Goal: Task Accomplishment & Management: Complete application form

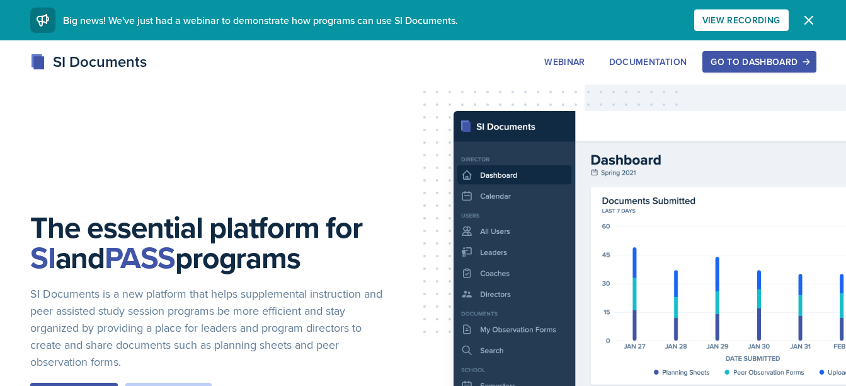
click at [720, 62] on div "Go to Dashboard" at bounding box center [759, 62] width 97 height 10
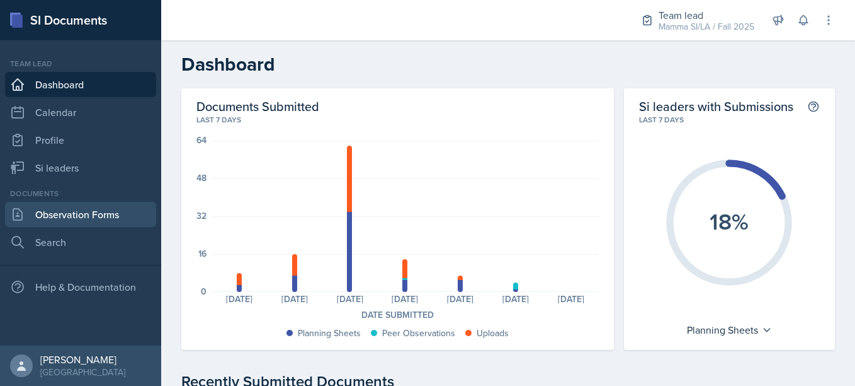
click at [93, 215] on link "Observation Forms" at bounding box center [80, 214] width 151 height 25
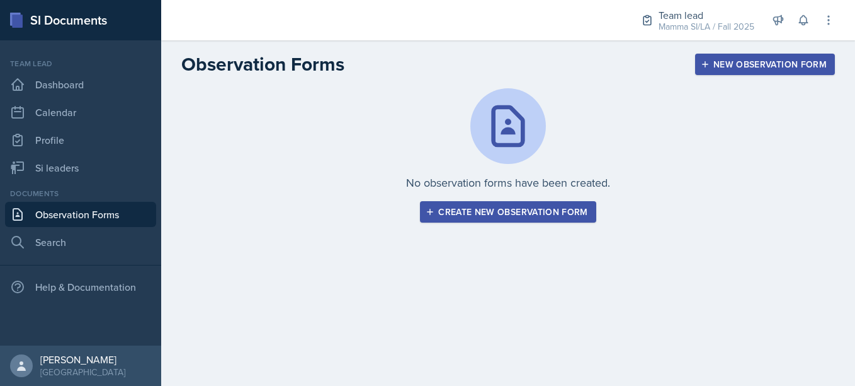
click at [523, 215] on div "Create new observation form" at bounding box center [507, 212] width 159 height 10
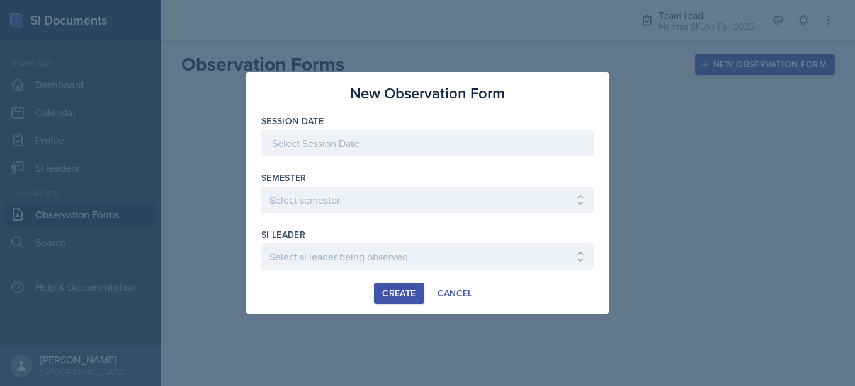
click at [404, 137] on div at bounding box center [427, 143] width 333 height 26
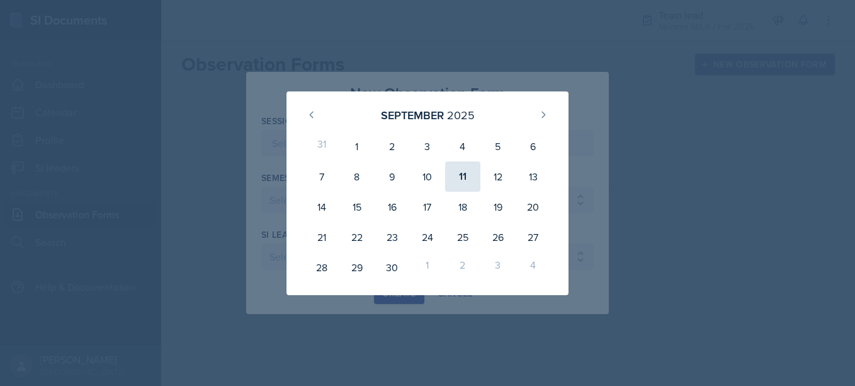
click at [462, 178] on div "11" at bounding box center [462, 176] width 35 height 30
type input "[DATE]"
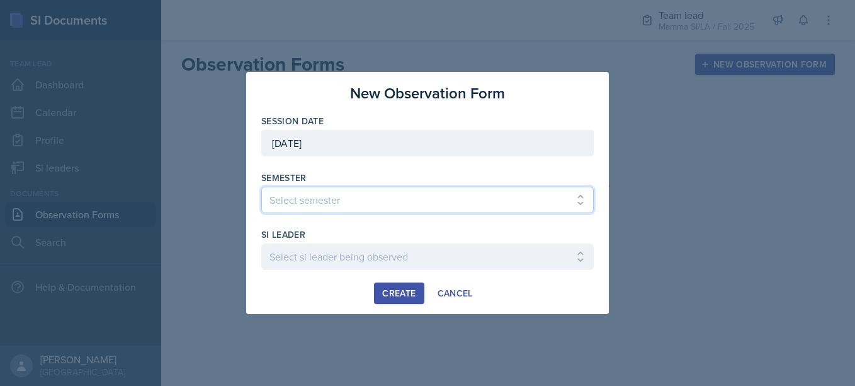
click at [447, 203] on select "Select semester All Spring 2021 Summer 2021 Spring 2022 Fall 2020 Fall 2021 Fal…" at bounding box center [427, 199] width 333 height 26
select select "2bed604d-1099-4043-b1bc-2365e8740244"
click at [261, 186] on select "Select semester All Spring 2021 Summer 2021 Spring 2022 Fall 2020 Fall 2021 Fal…" at bounding box center [427, 199] width 333 height 26
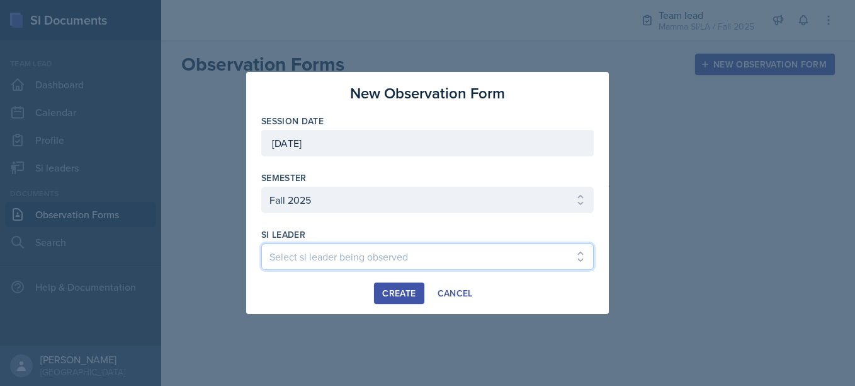
click at [355, 266] on select "Select si leader being observed [PERSON_NAME] / CHEM 1211 / Demon SI of [GEOGRA…" at bounding box center [427, 256] width 333 height 26
select select "0a8a5a48-1a59-4180-82de-ab0058c2a86a"
click at [261, 243] on select "Select si leader being observed [PERSON_NAME] / CHEM 1211 / Demon SI of [GEOGRA…" at bounding box center [427, 256] width 333 height 26
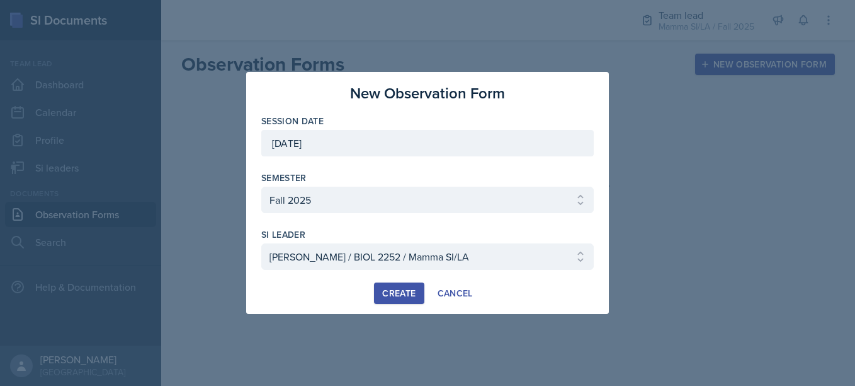
click at [409, 294] on div "Create" at bounding box center [398, 293] width 33 height 10
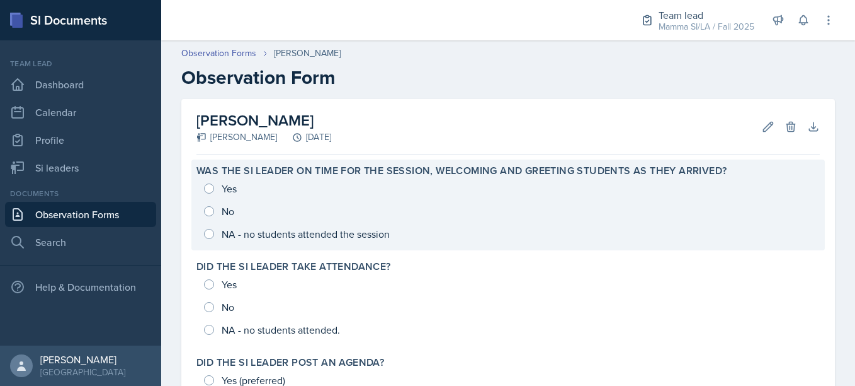
click at [212, 186] on div "Yes No NA - no students attended the session" at bounding box center [509, 211] width 624 height 68
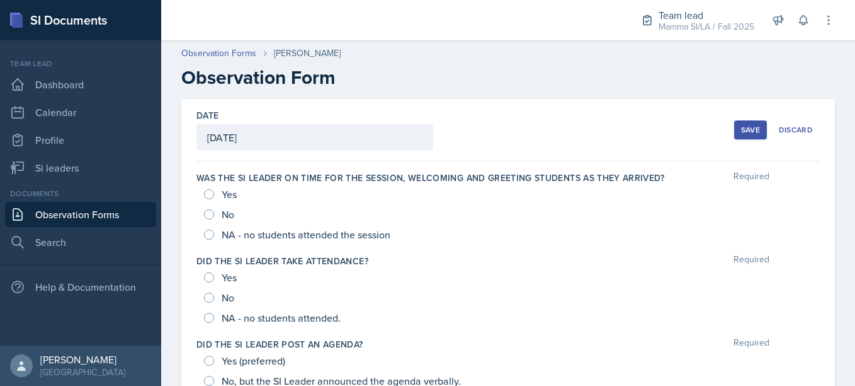
click at [212, 186] on div "Yes" at bounding box center [221, 194] width 35 height 20
drag, startPoint x: 212, startPoint y: 186, endPoint x: 212, endPoint y: 195, distance: 8.8
click at [212, 195] on input "Yes" at bounding box center [209, 194] width 10 height 10
radio input "true"
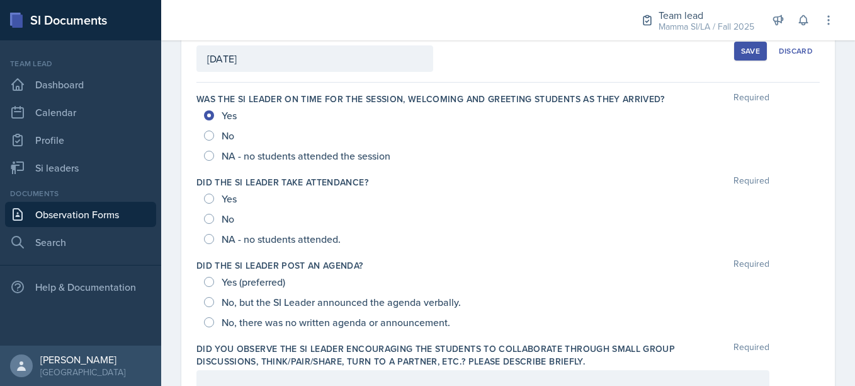
scroll to position [79, 0]
click at [210, 197] on input "Yes" at bounding box center [209, 198] width 10 height 10
radio input "true"
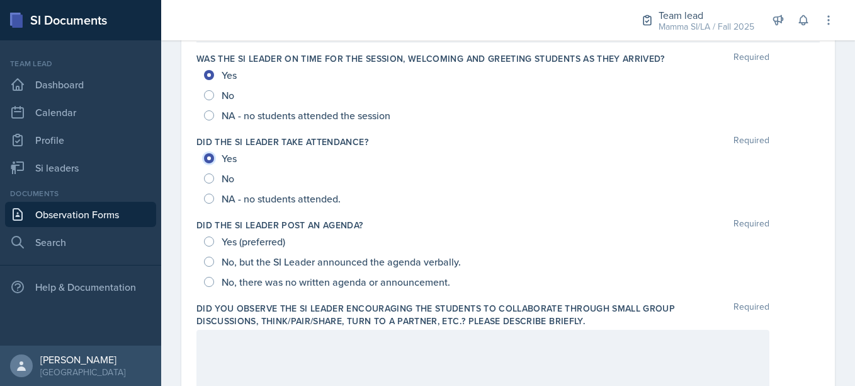
scroll to position [132, 0]
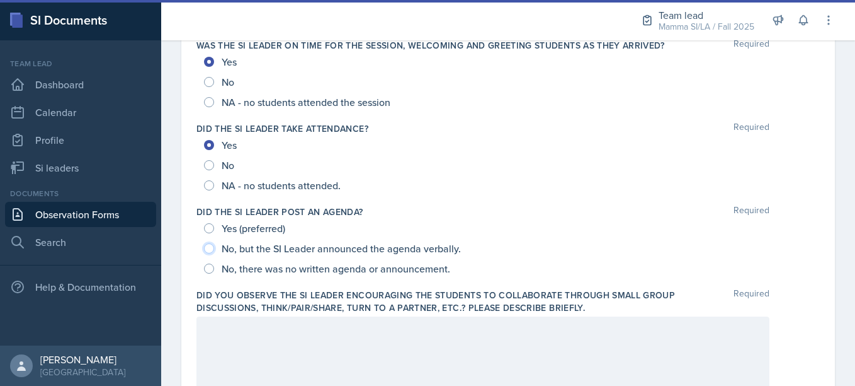
click at [209, 247] on input "No, but the SI Leader announced the agenda verbally." at bounding box center [209, 248] width 10 height 10
radio input "true"
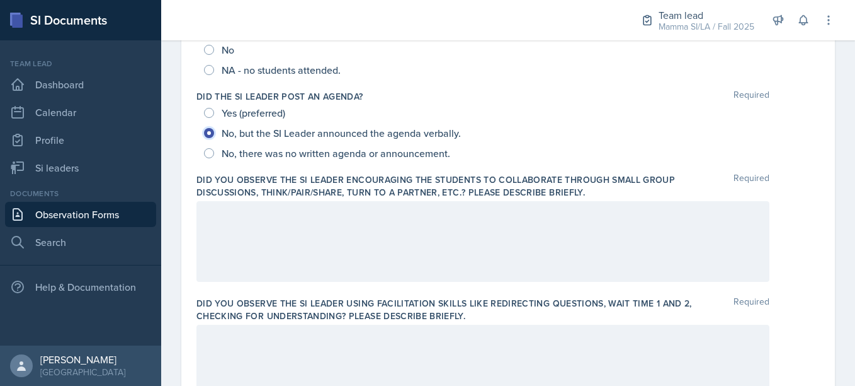
scroll to position [247, 0]
click at [406, 240] on div at bounding box center [483, 242] width 573 height 81
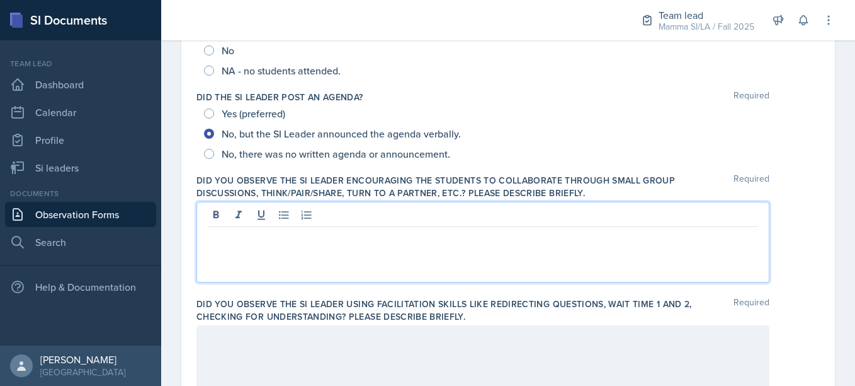
scroll to position [269, 0]
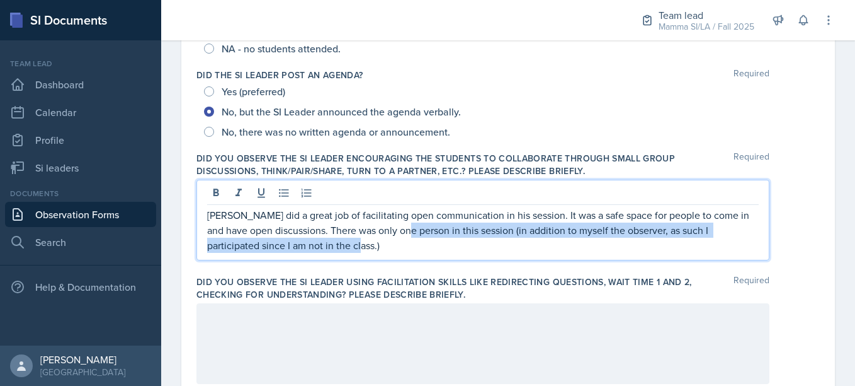
click at [395, 236] on p "[PERSON_NAME] did a great job of facilitating open communication in his session…" at bounding box center [483, 229] width 552 height 45
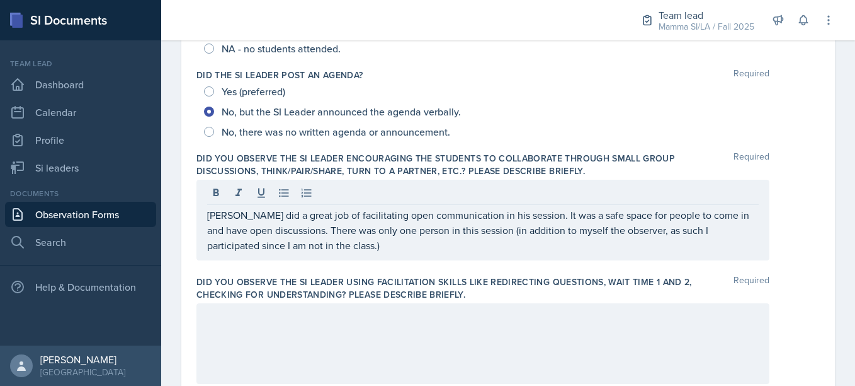
click at [384, 253] on div "[PERSON_NAME] did a great job of facilitating open communication in his session…" at bounding box center [483, 220] width 573 height 81
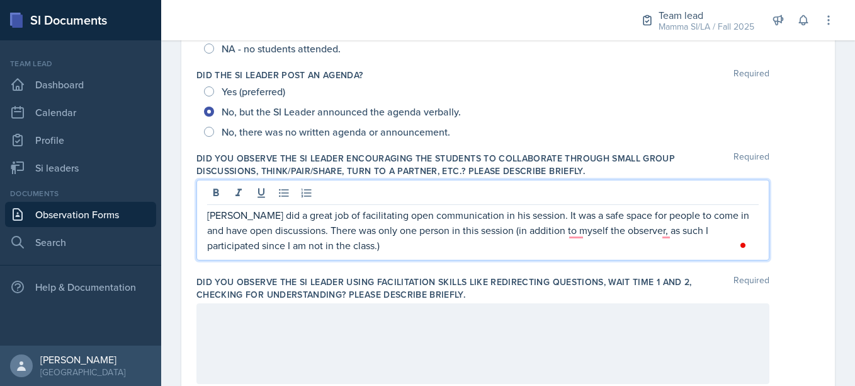
click at [384, 253] on div "[PERSON_NAME] did a great job of facilitating open communication in his session…" at bounding box center [483, 220] width 573 height 81
click at [320, 234] on p "[PERSON_NAME] did a great job of facilitating open communication in his session…" at bounding box center [483, 229] width 552 height 45
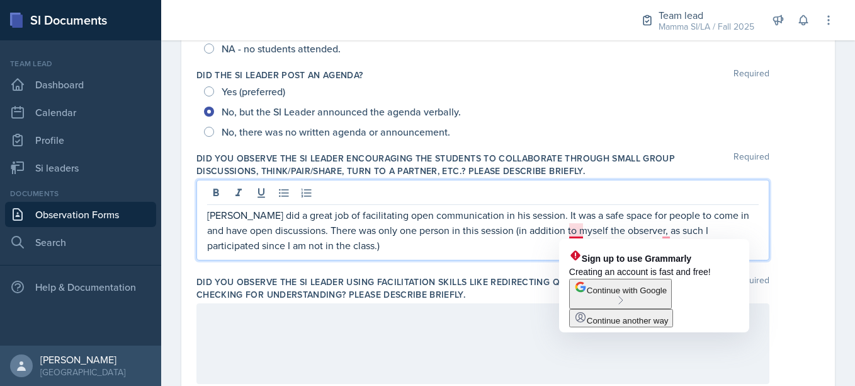
click at [571, 233] on p "[PERSON_NAME] did a great job of facilitating open communication in his session…" at bounding box center [483, 229] width 552 height 45
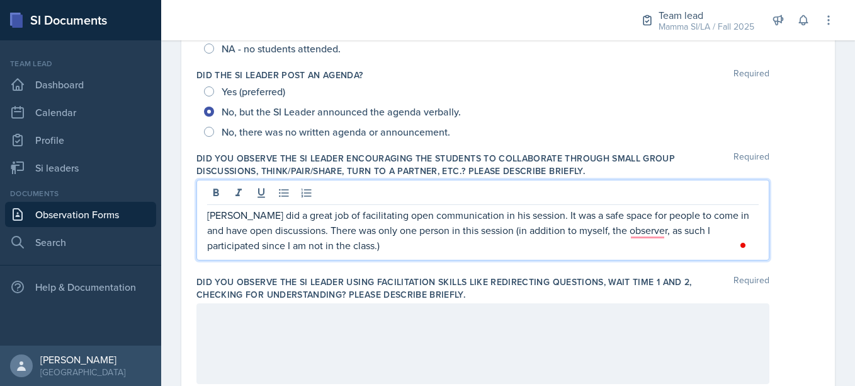
click at [645, 240] on p "[PERSON_NAME] did a great job of facilitating open communication in his session…" at bounding box center [483, 229] width 552 height 45
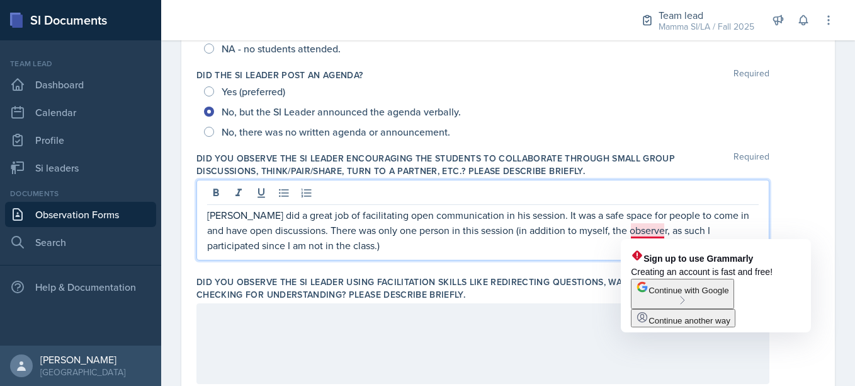
click at [631, 231] on p "[PERSON_NAME] did a great job of facilitating open communication in his session…" at bounding box center [483, 229] width 552 height 45
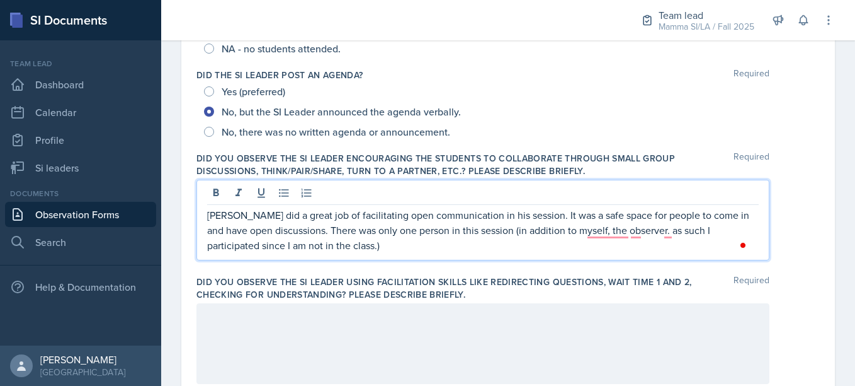
click at [636, 232] on p "[PERSON_NAME] did a great job of facilitating open communication in his session…" at bounding box center [483, 229] width 552 height 45
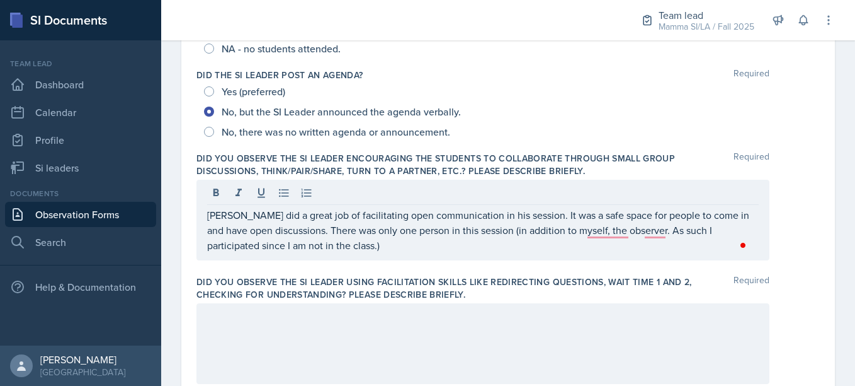
click at [603, 273] on div "Did you observe the SI Leader using facilitation skills like redirecting questi…" at bounding box center [509, 331] width 624 height 123
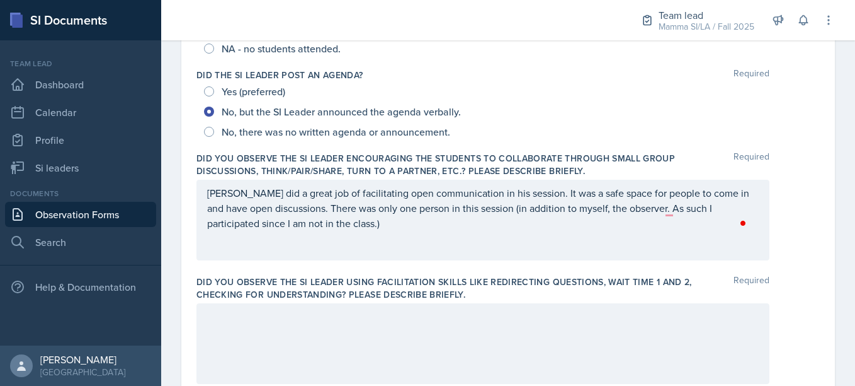
click at [605, 231] on div "[PERSON_NAME] did a great job of facilitating open communication in his session…" at bounding box center [483, 220] width 573 height 81
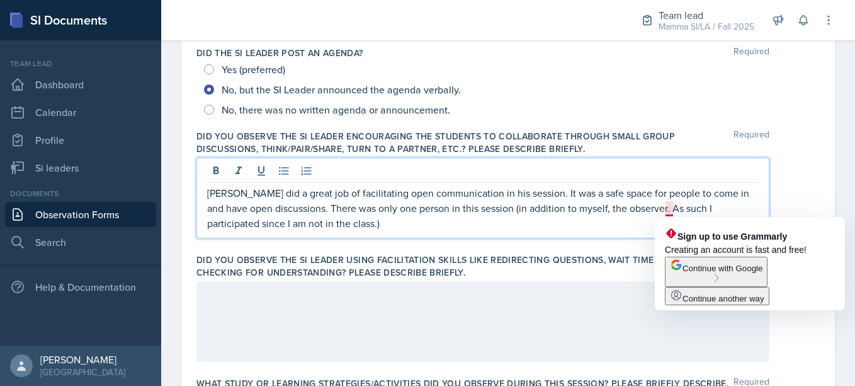
click at [667, 209] on p "[PERSON_NAME] did a great job of facilitating open communication in his session…" at bounding box center [483, 207] width 552 height 45
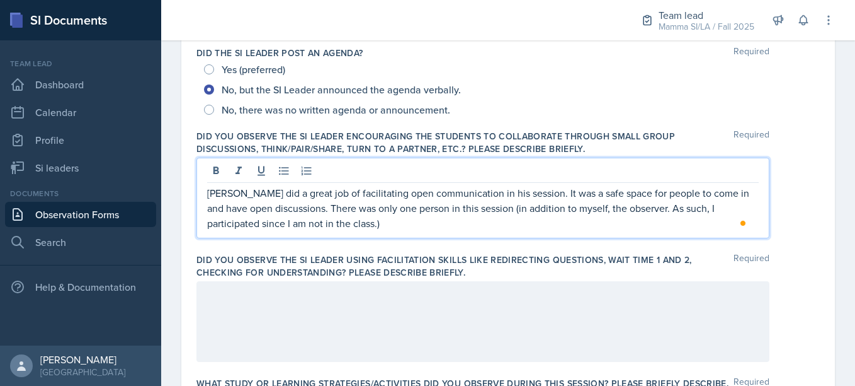
click at [515, 226] on p "[PERSON_NAME] did a great job of facilitating open communication in his session…" at bounding box center [483, 207] width 552 height 45
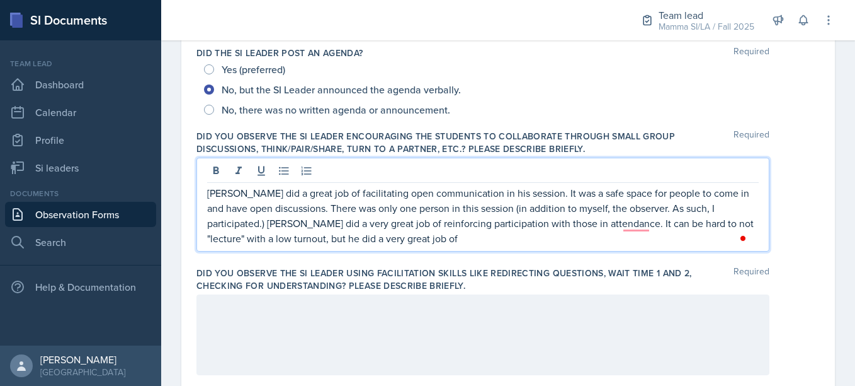
click at [521, 236] on p "[PERSON_NAME] did a great job of facilitating open communication in his session…" at bounding box center [483, 215] width 552 height 60
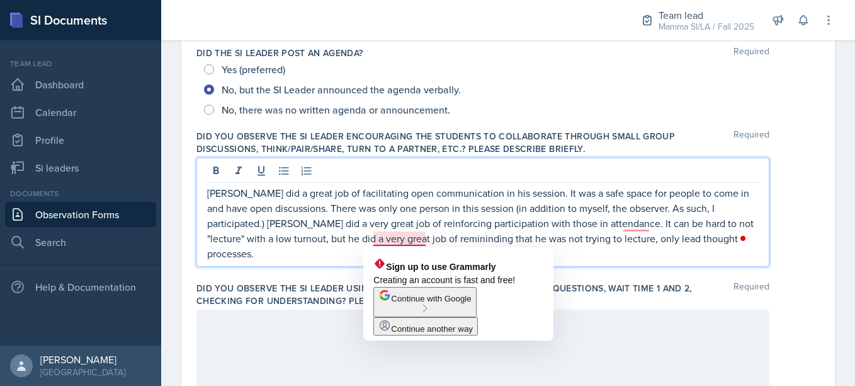
click at [387, 244] on p "[PERSON_NAME] did a great job of facilitating open communication in his session…" at bounding box center [483, 223] width 552 height 76
click at [406, 241] on p "[PERSON_NAME] did a great job of facilitating open communication in his session…" at bounding box center [483, 223] width 552 height 76
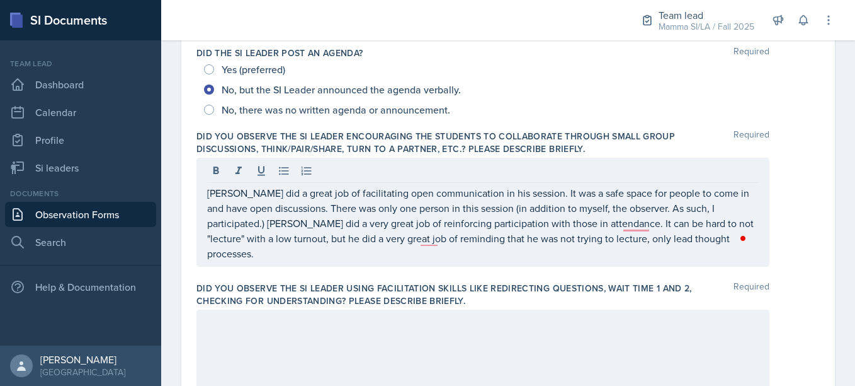
click at [432, 247] on div "[PERSON_NAME] did a great job of facilitating open communication in his session…" at bounding box center [483, 211] width 573 height 109
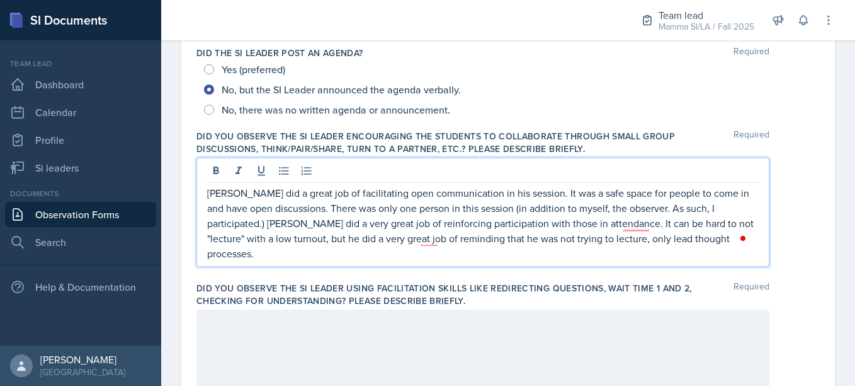
click at [420, 243] on p "[PERSON_NAME] did a great job of facilitating open communication in his session…" at bounding box center [483, 223] width 552 height 76
